Goal: Task Accomplishment & Management: Use online tool/utility

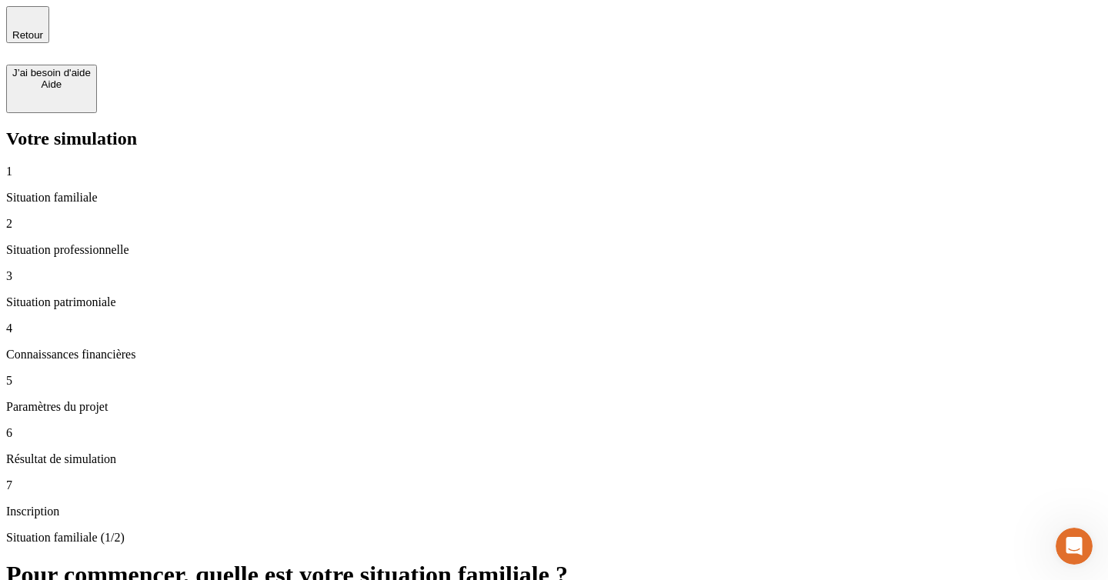
click at [340, 531] on div "Situation familiale (1/2) Pour commencer, quelle est votre situation familiale …" at bounding box center [554, 577] width 1096 height 92
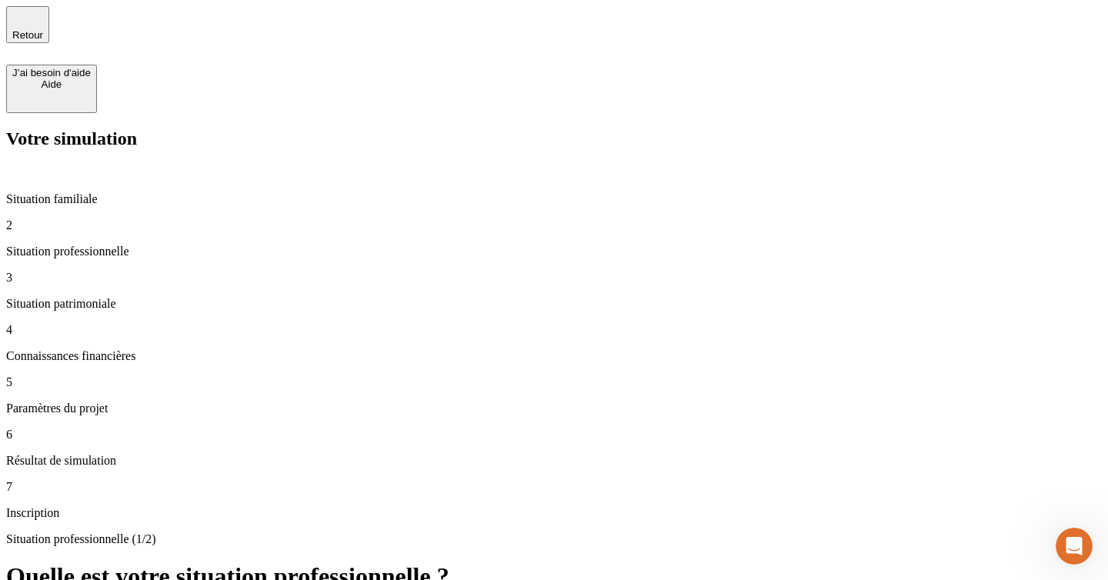
click at [85, 192] on p "Situation familiale" at bounding box center [554, 199] width 1096 height 14
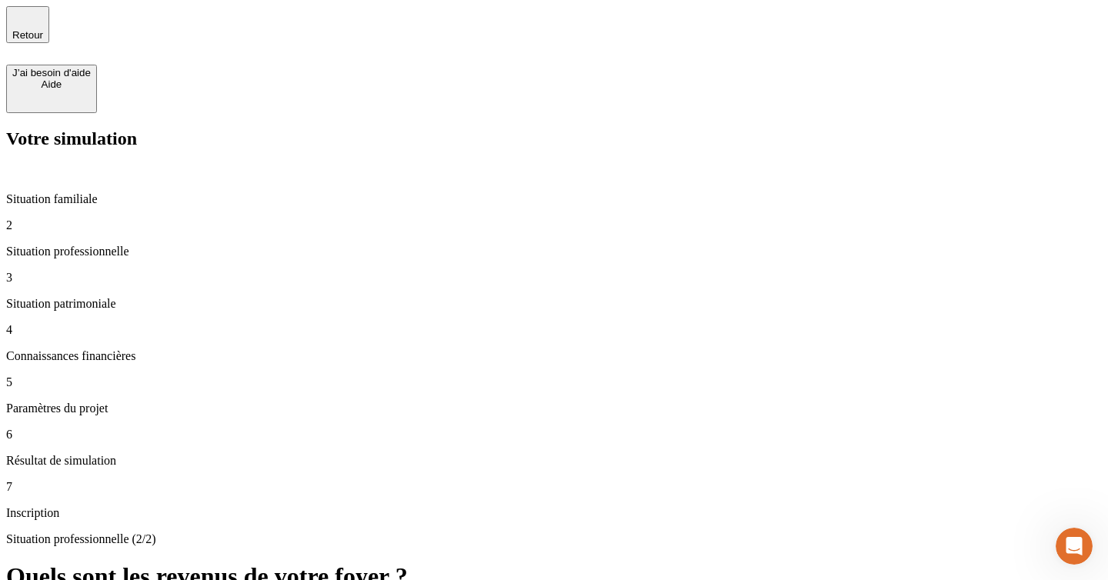
type input "100 000"
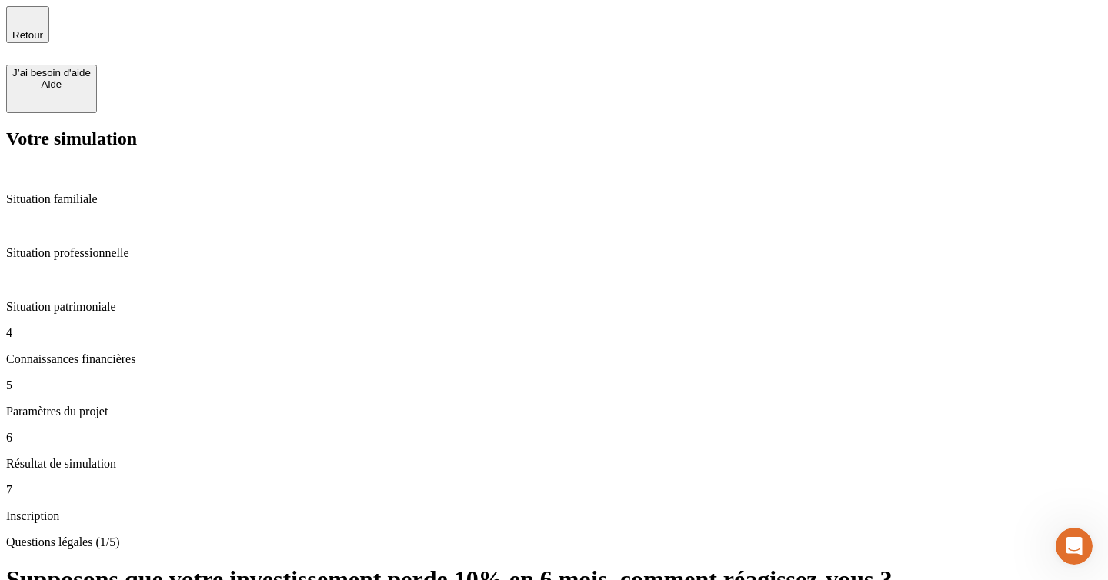
drag, startPoint x: 392, startPoint y: 516, endPoint x: 395, endPoint y: 502, distance: 14.8
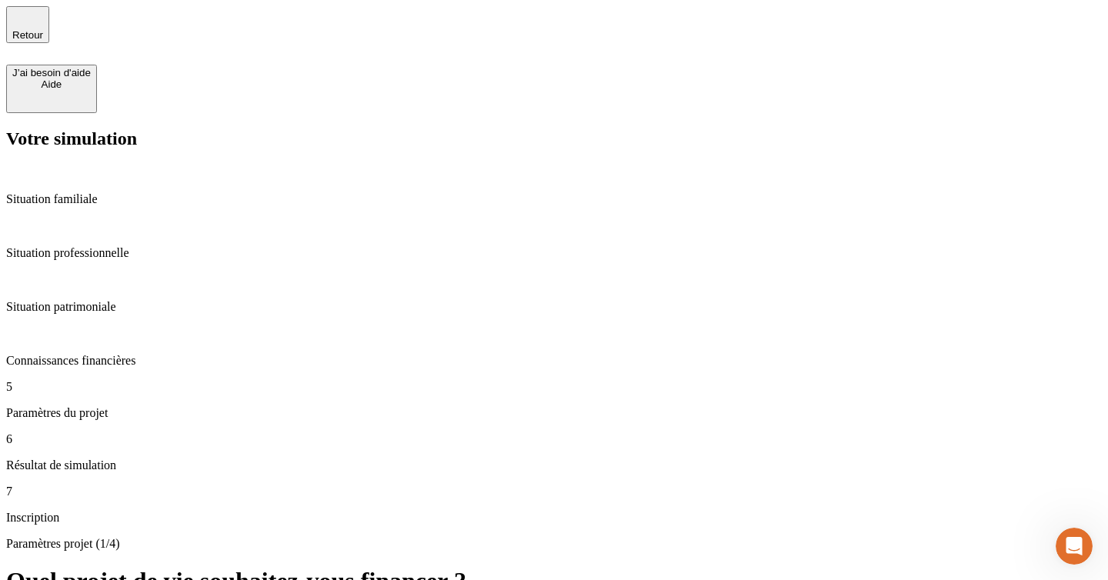
click at [96, 192] on p "Situation familiale" at bounding box center [554, 199] width 1096 height 14
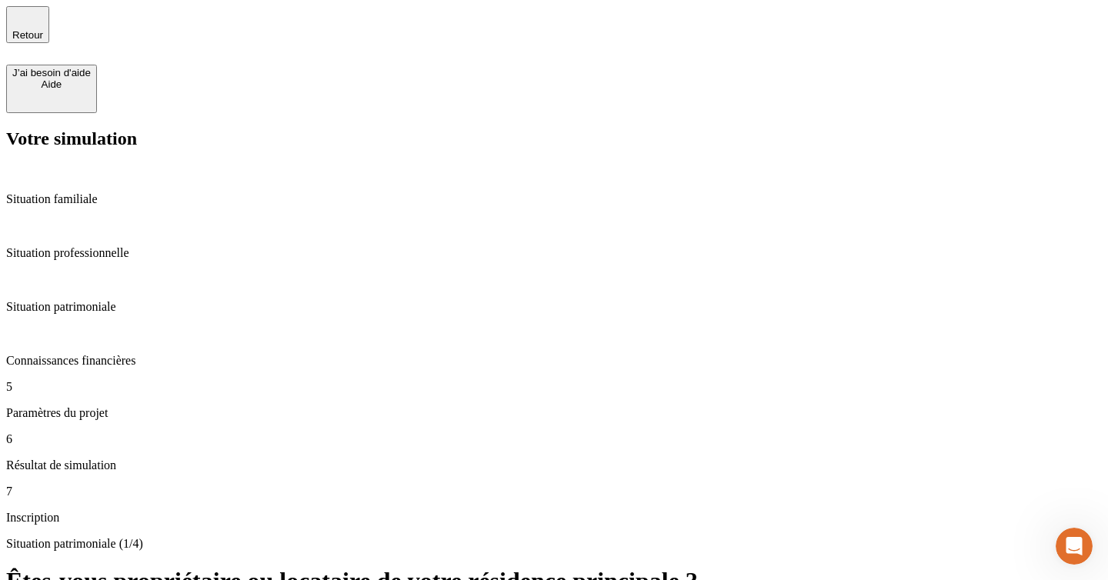
click at [130, 354] on p "Connaissances financières" at bounding box center [554, 361] width 1096 height 14
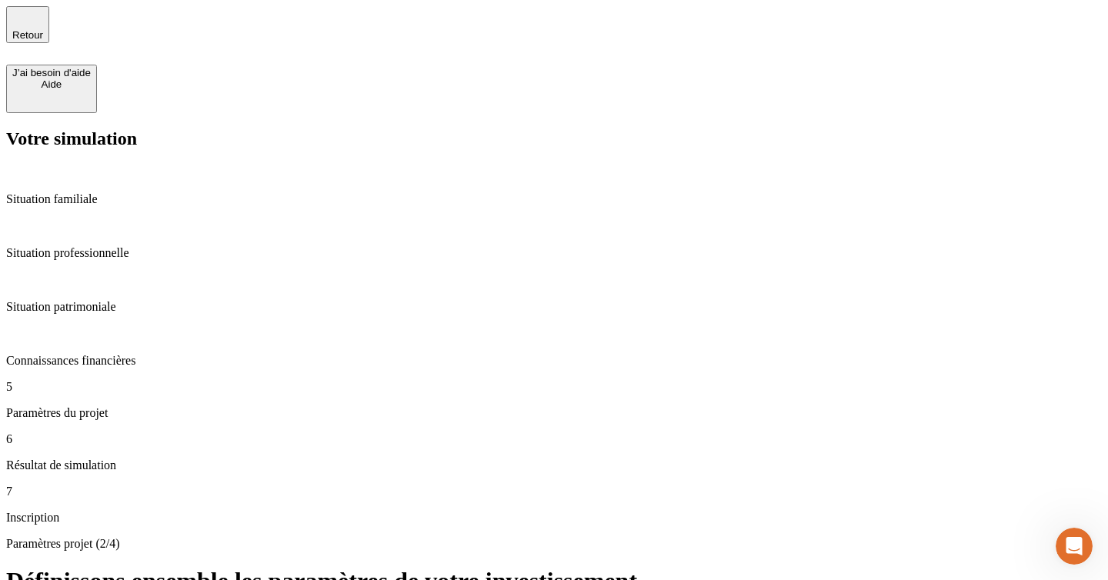
type input "30"
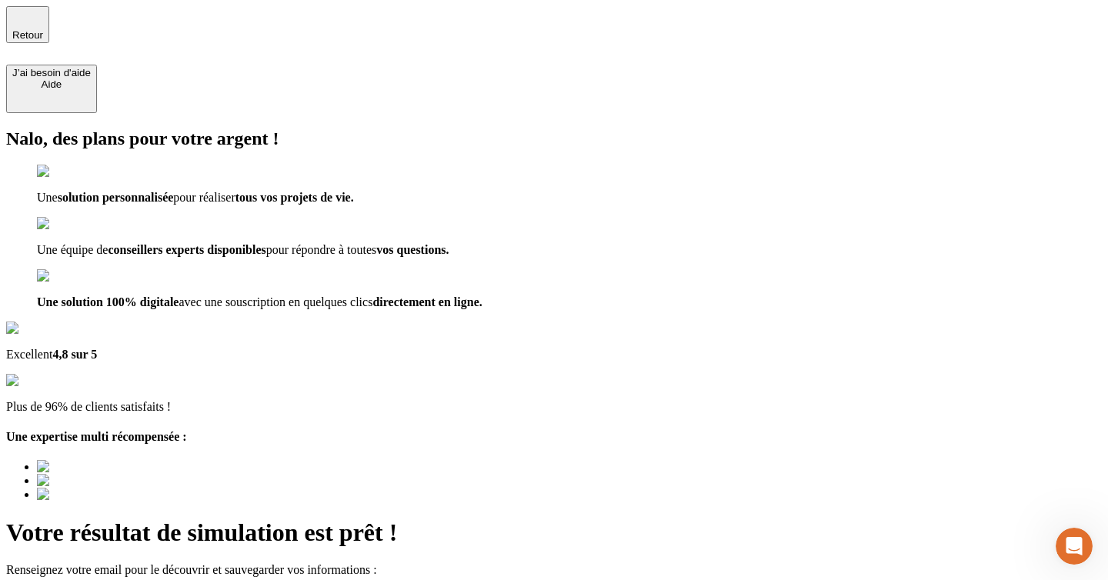
type input "[EMAIL_ADDRESS][DOMAIN_NAME]"
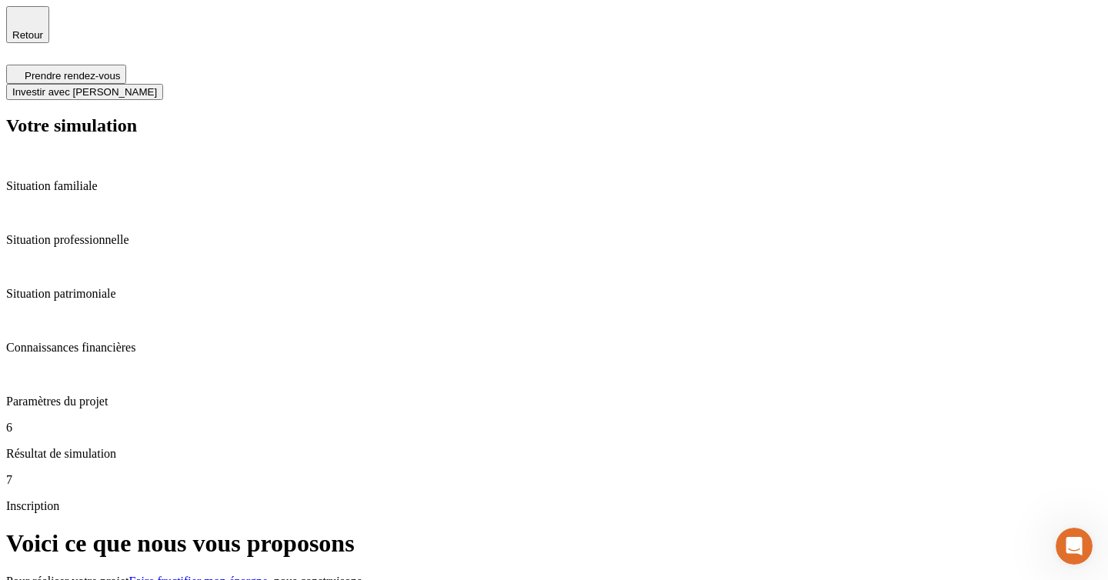
click at [157, 86] on span "Investir avec [PERSON_NAME]" at bounding box center [84, 92] width 145 height 12
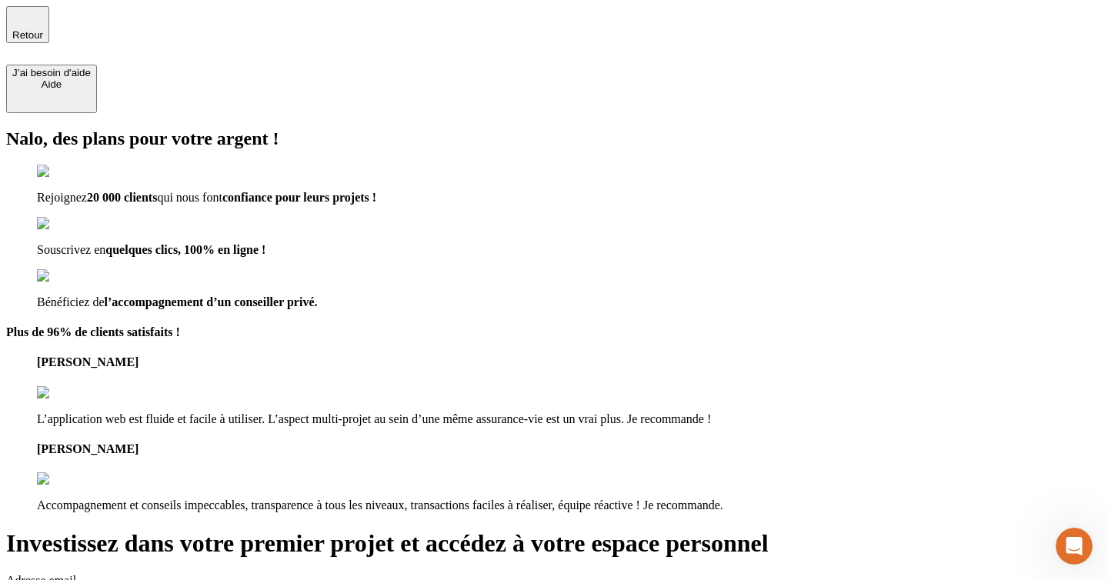
click at [506, 273] on div "Nalo, des plans pour votre argent ! Rejoignez 20 000 clients qui nous font conf…" at bounding box center [554, 321] width 1096 height 384
click at [43, 29] on span "Retour" at bounding box center [27, 35] width 31 height 12
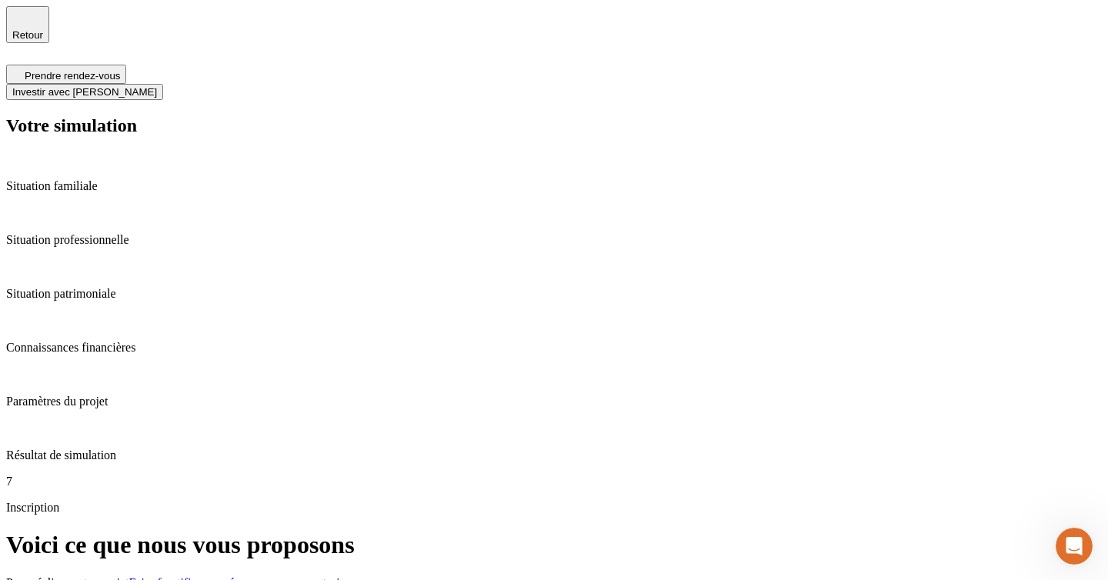
click at [95, 395] on p "Paramètres du projet" at bounding box center [554, 402] width 1096 height 14
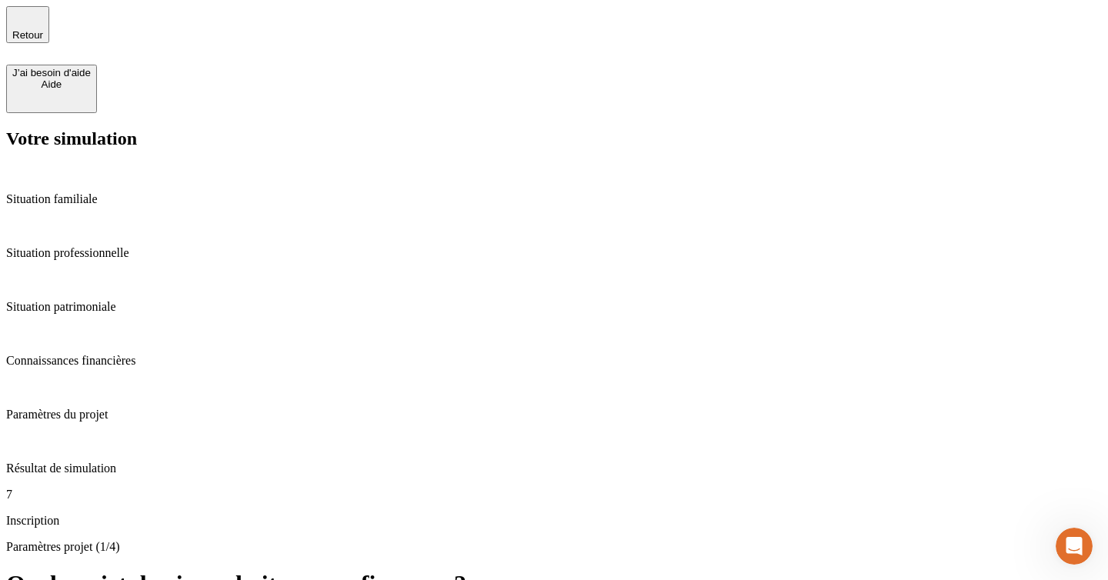
click at [43, 32] on span "Retour" at bounding box center [27, 35] width 31 height 12
type input "35"
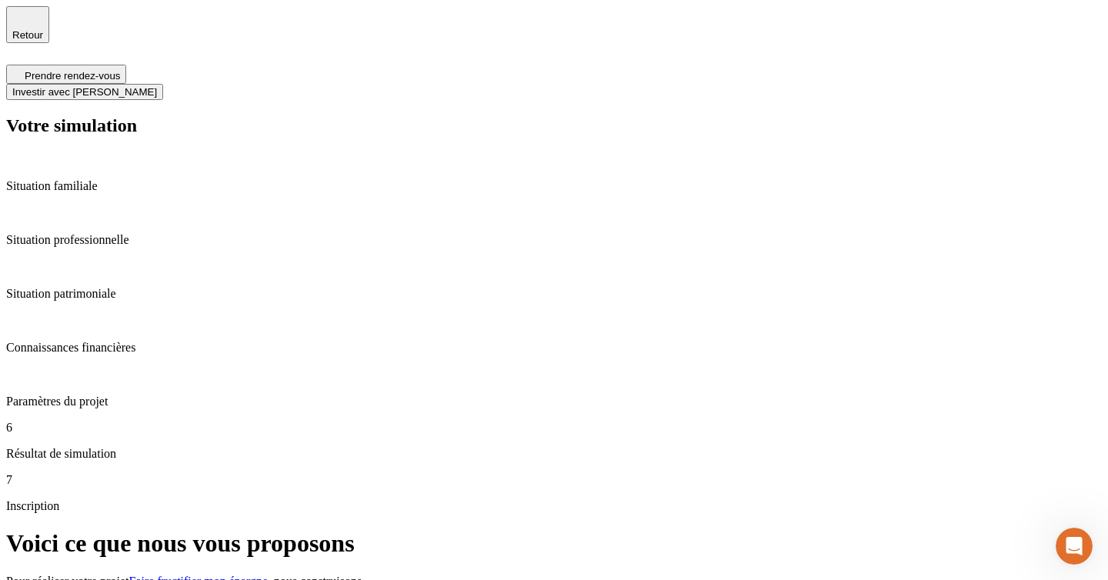
click at [64, 179] on p "Situation familiale" at bounding box center [554, 186] width 1096 height 14
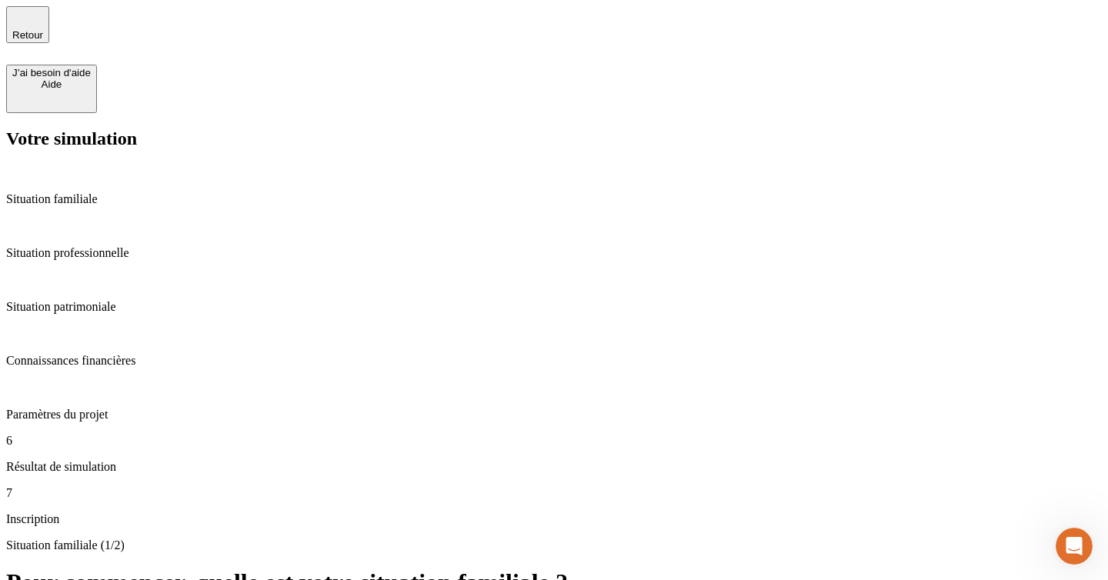
click at [28, 41] on span "button" at bounding box center [28, 41] width 0 height 0
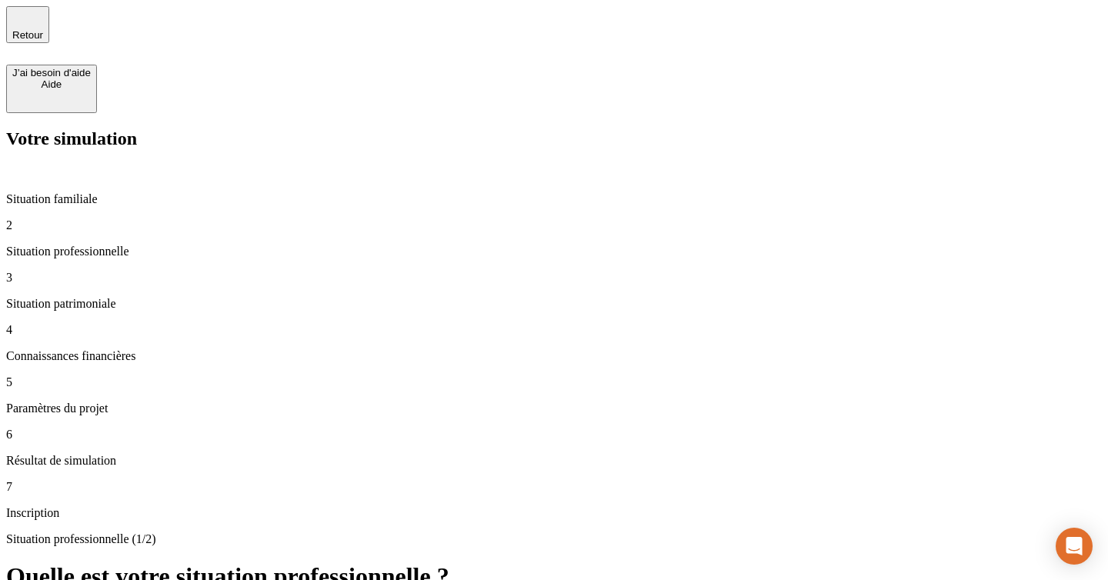
type input "100 000"
click at [93, 192] on p "Situation familiale" at bounding box center [554, 199] width 1096 height 14
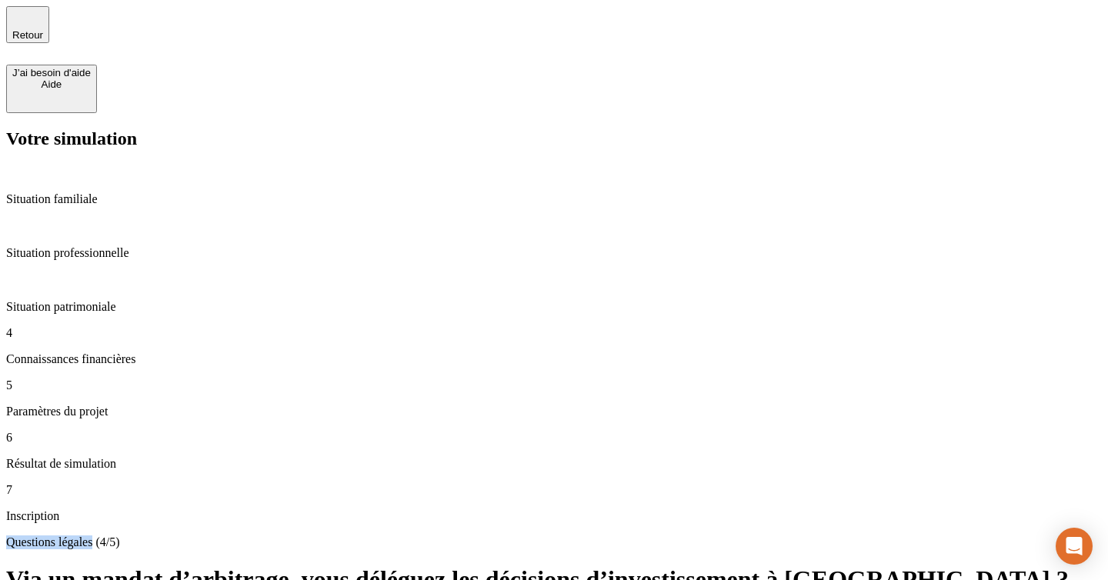
drag, startPoint x: 346, startPoint y: 105, endPoint x: 416, endPoint y: 105, distance: 70.0
click at [416, 536] on p "Questions légales (4/5)" at bounding box center [554, 543] width 1096 height 14
click at [459, 536] on p "Questions légales (4/5)" at bounding box center [554, 543] width 1096 height 14
drag, startPoint x: 421, startPoint y: 104, endPoint x: 449, endPoint y: 105, distance: 28.5
click at [449, 536] on p "Questions légales (4/5)" at bounding box center [554, 543] width 1096 height 14
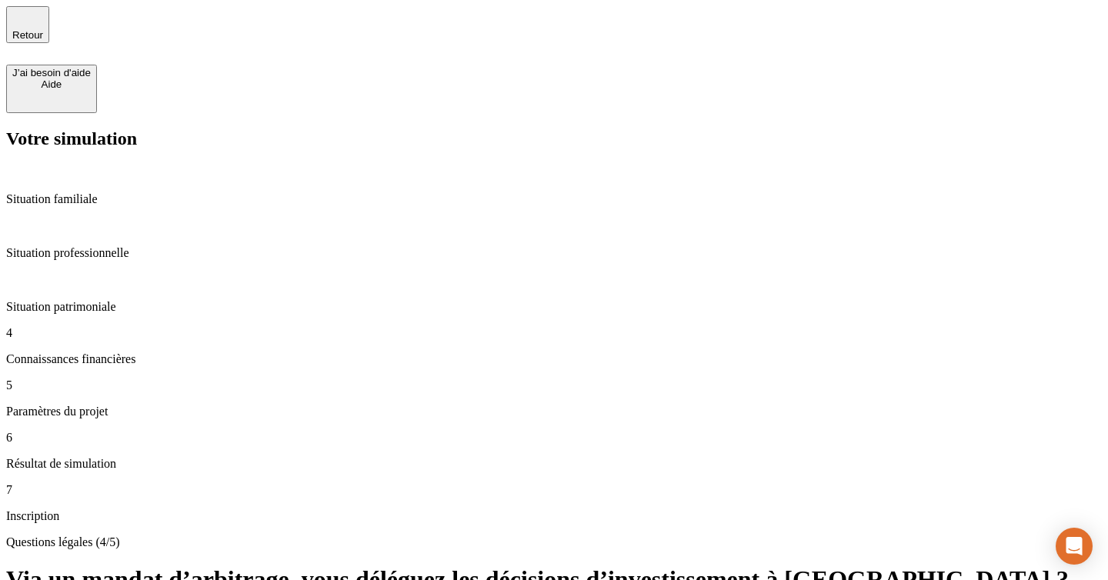
click at [471, 536] on p "Questions légales (4/5)" at bounding box center [554, 543] width 1096 height 14
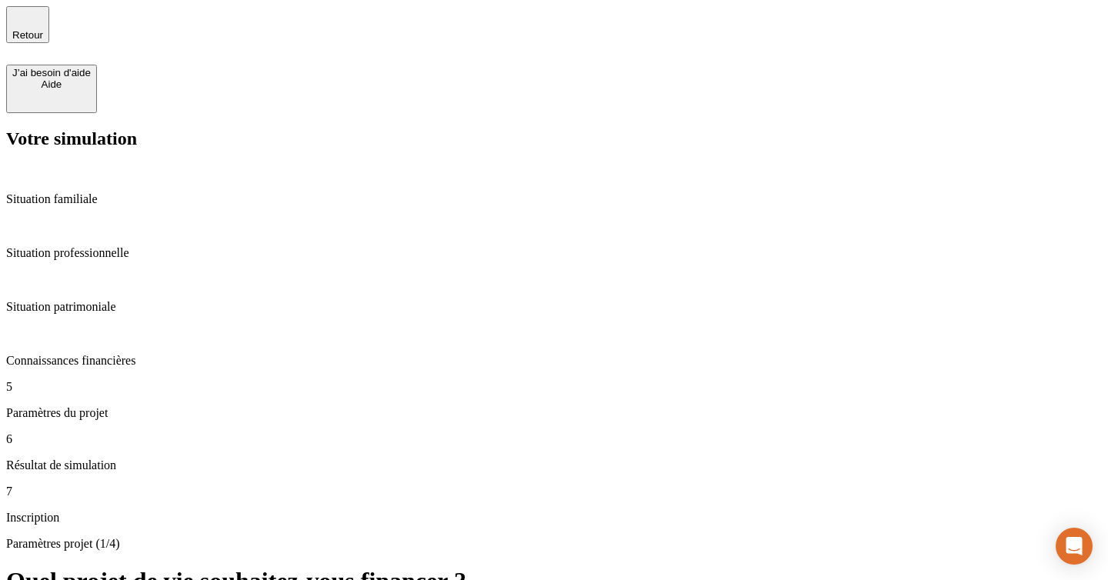
click at [43, 29] on span "Retour" at bounding box center [27, 35] width 31 height 12
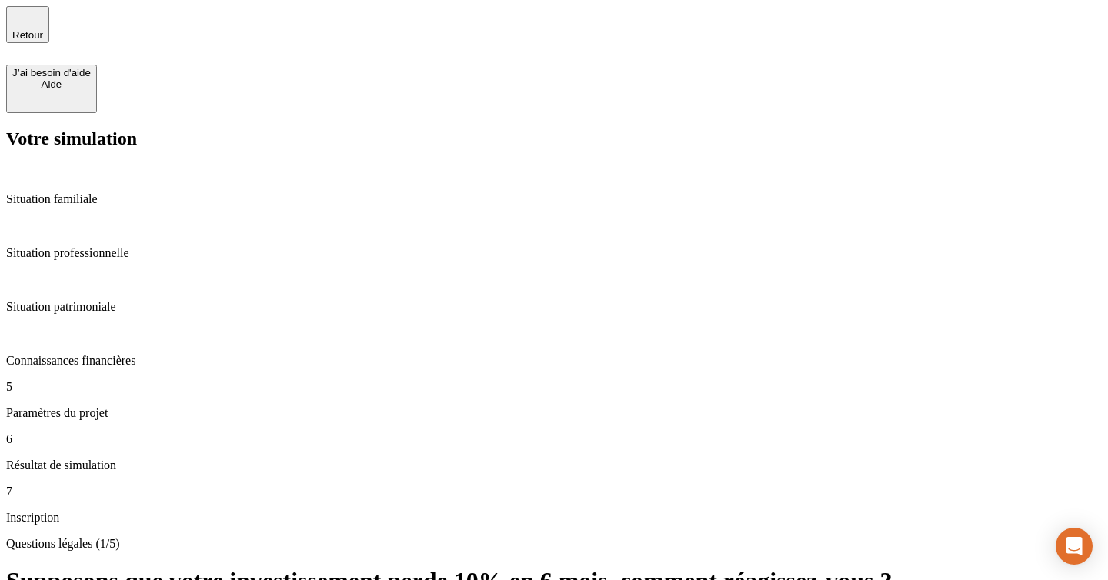
click at [43, 29] on span "Retour" at bounding box center [27, 35] width 31 height 12
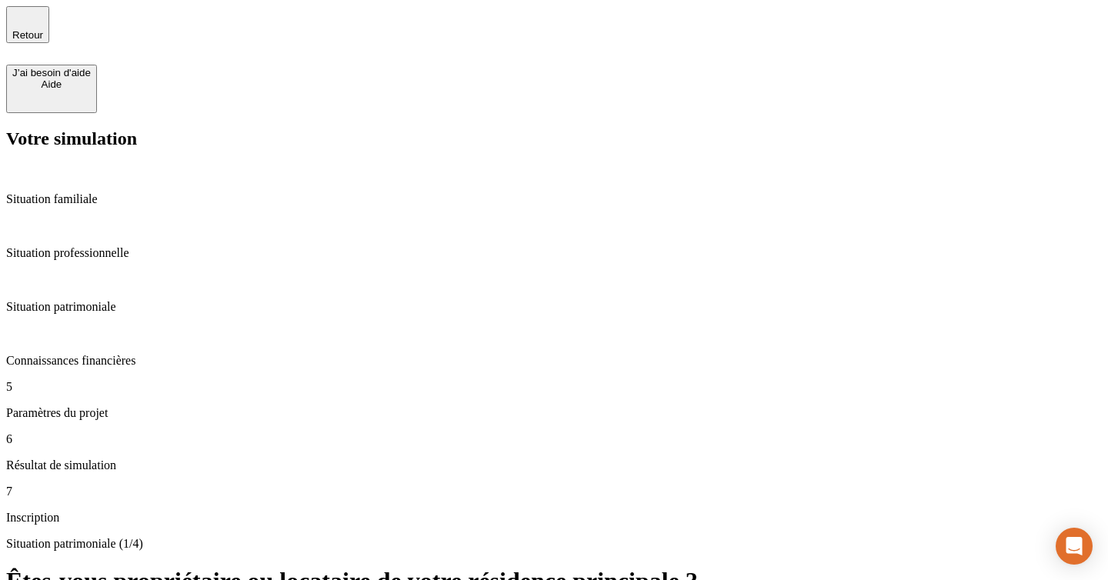
click at [43, 29] on span "Retour" at bounding box center [27, 35] width 31 height 12
click at [101, 192] on p "Situation familiale" at bounding box center [554, 199] width 1096 height 14
click at [98, 354] on p "Connaissances financières" at bounding box center [554, 361] width 1096 height 14
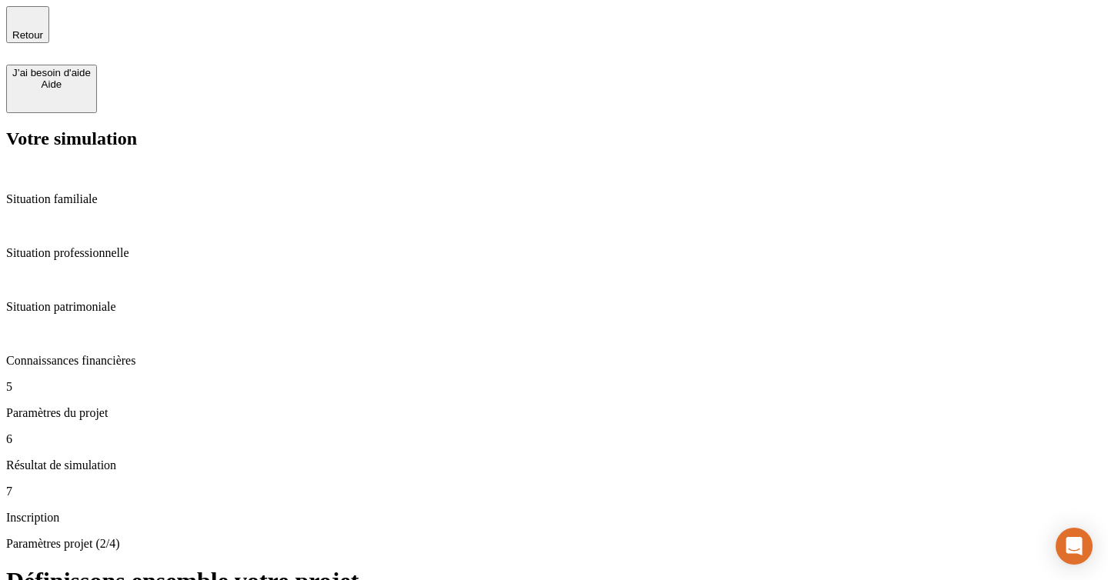
type input "30"
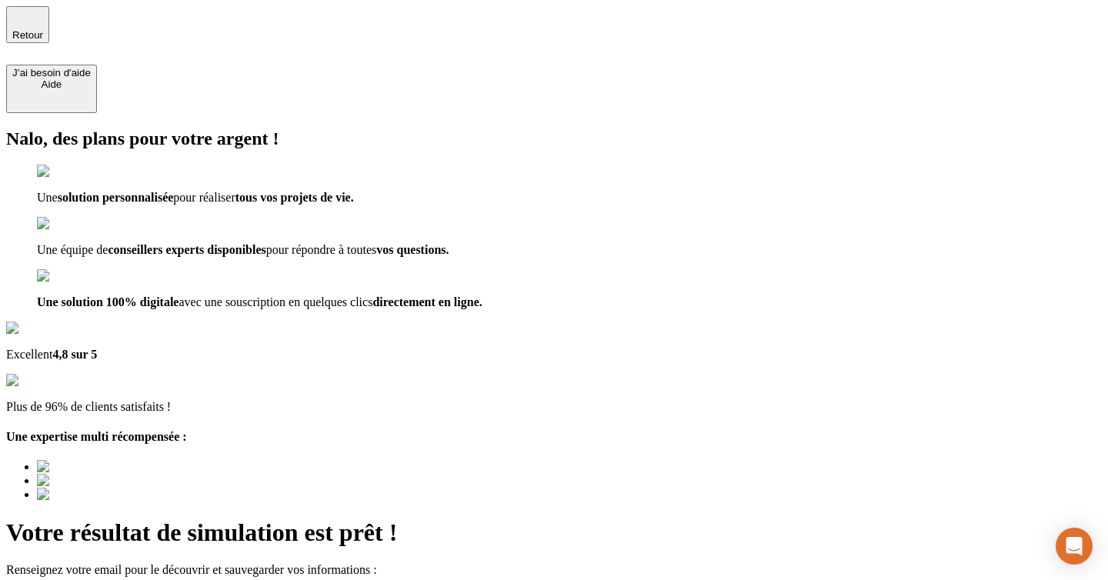
type input "[EMAIL_ADDRESS][DOMAIN_NAME]"
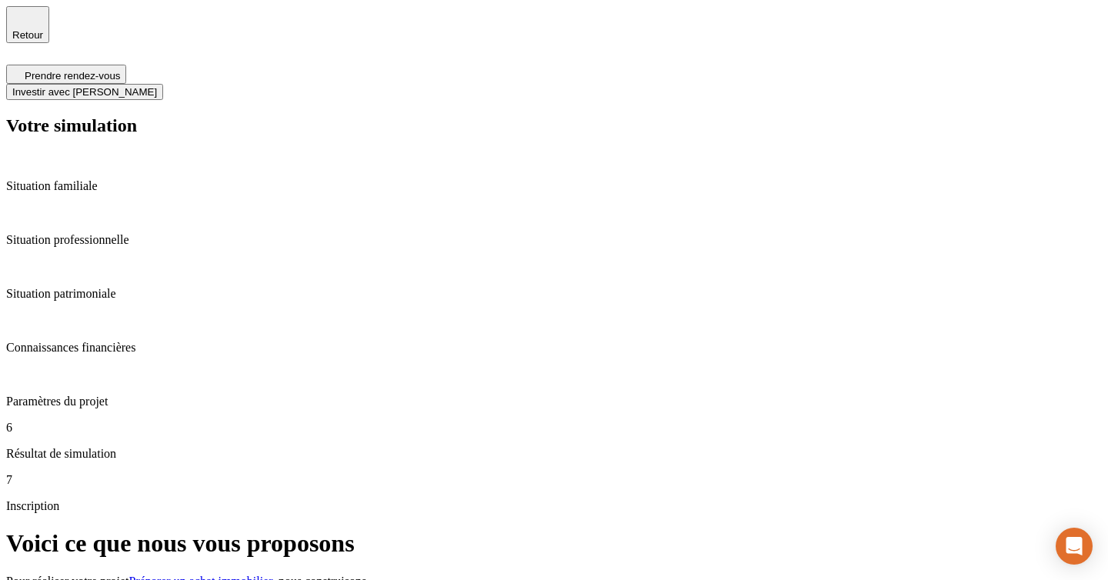
click at [157, 86] on span "Investir avec [PERSON_NAME]" at bounding box center [84, 92] width 145 height 12
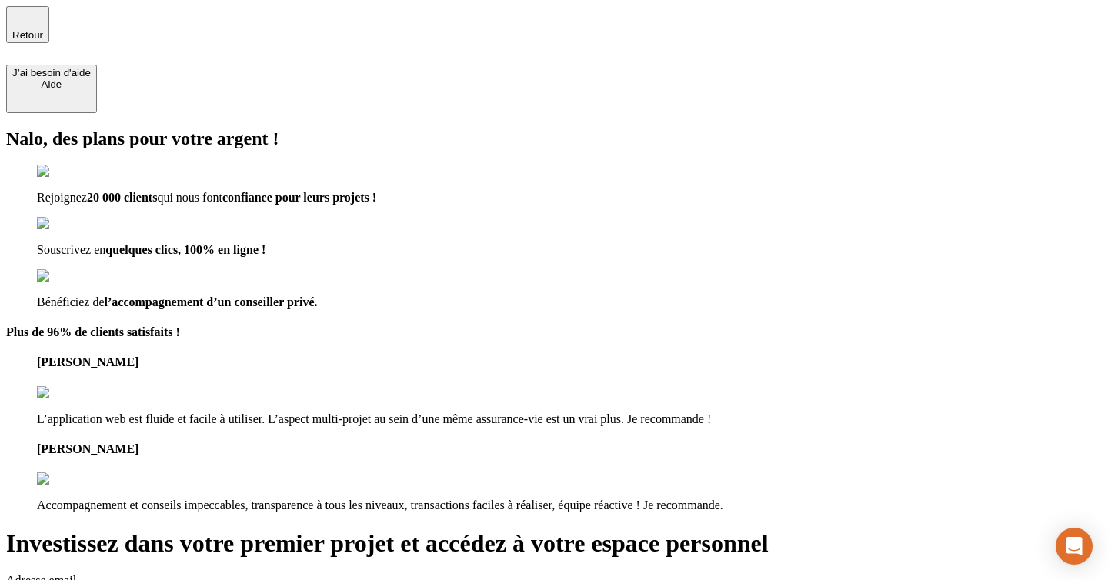
click at [43, 32] on span "Retour" at bounding box center [27, 35] width 31 height 12
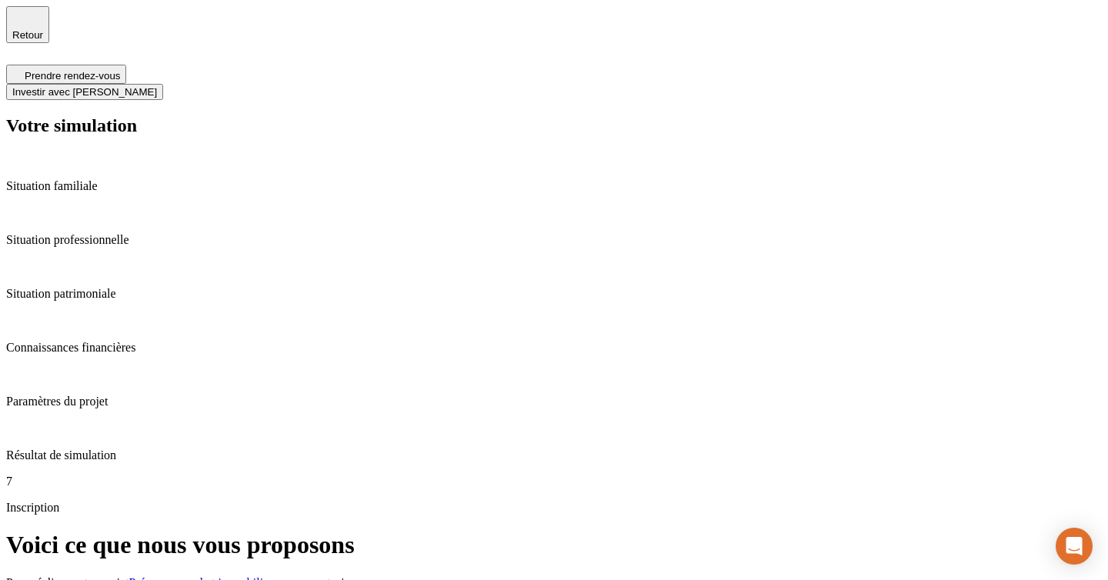
click at [43, 32] on span "Retour" at bounding box center [27, 35] width 31 height 12
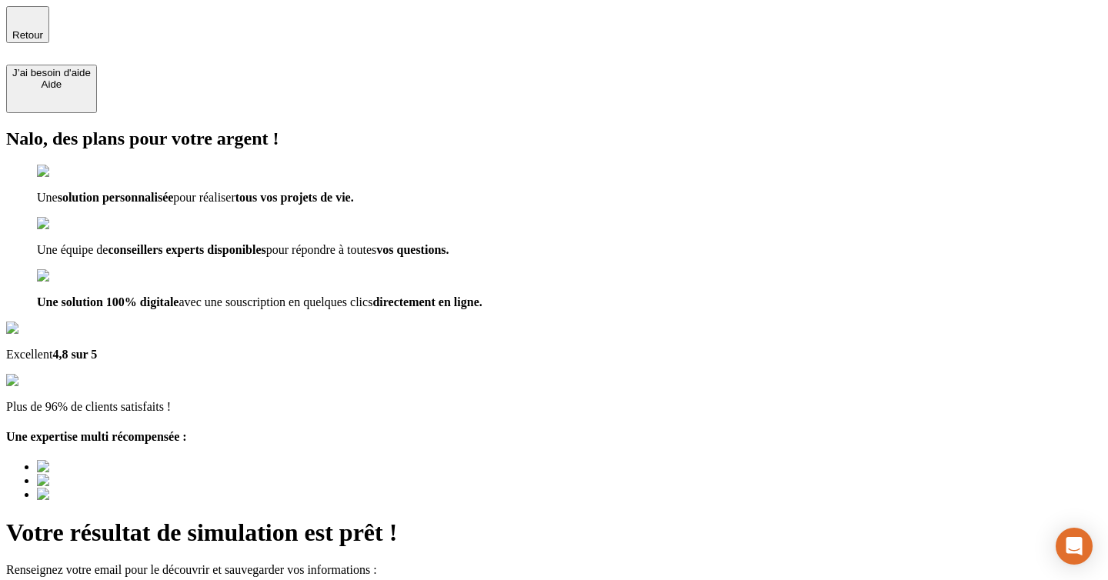
click at [43, 29] on span "Retour" at bounding box center [27, 35] width 31 height 12
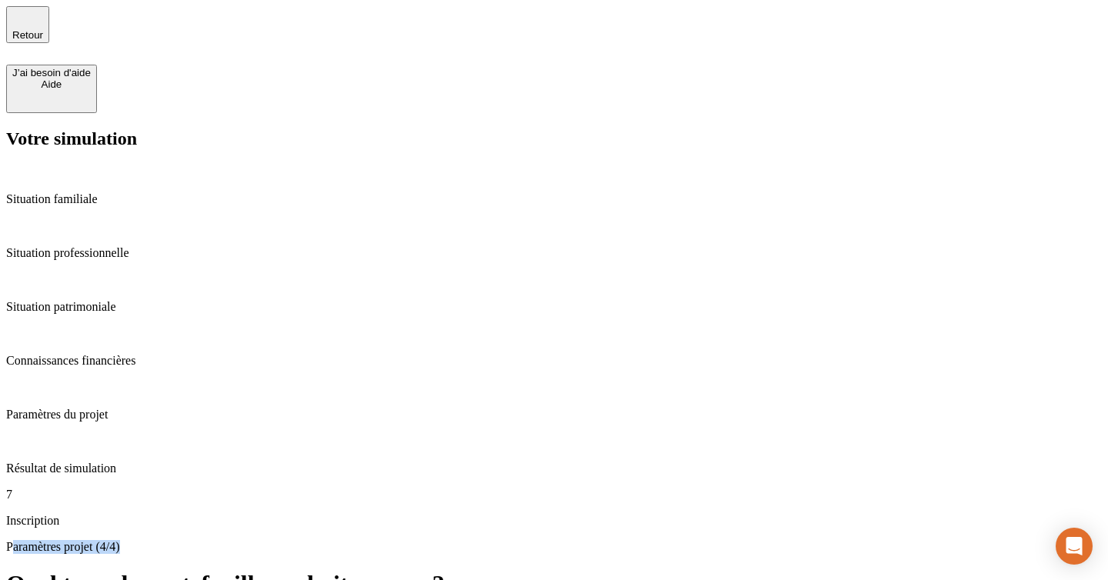
drag, startPoint x: 349, startPoint y: 105, endPoint x: 465, endPoint y: 107, distance: 115.4
click at [465, 540] on p "Paramètres projet (4/4)" at bounding box center [554, 547] width 1096 height 14
click at [452, 540] on p "Paramètres projet (4/4)" at bounding box center [554, 547] width 1096 height 14
